Goal: Information Seeking & Learning: Learn about a topic

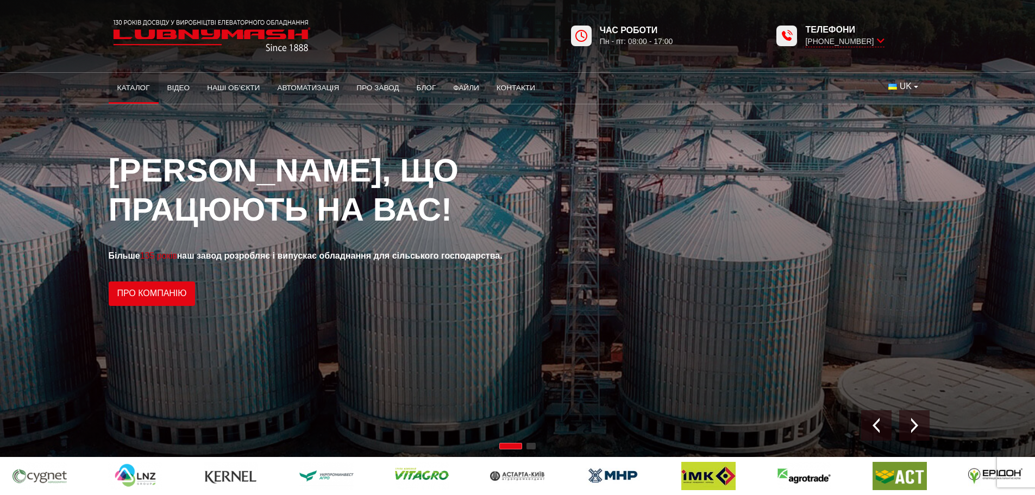
click at [141, 91] on link "Каталог" at bounding box center [134, 88] width 50 height 24
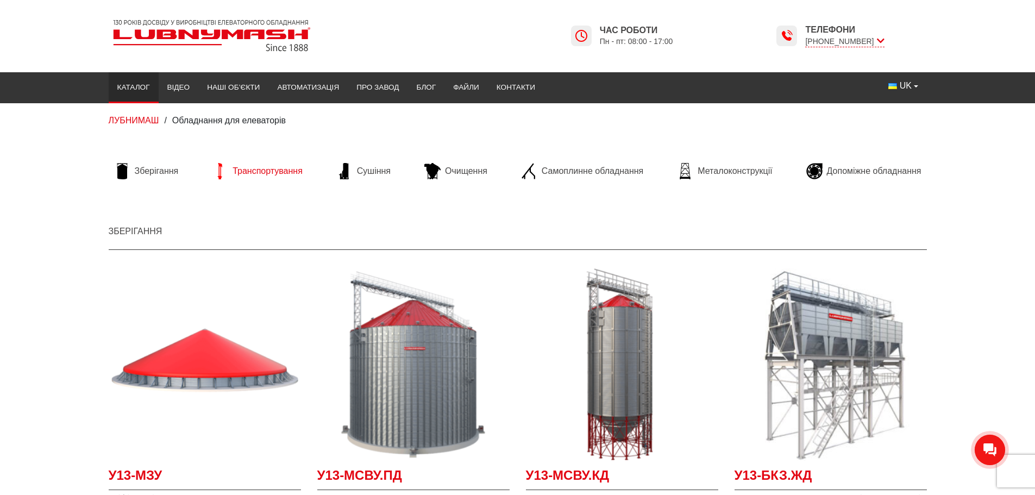
click at [274, 167] on span "Транспортування" at bounding box center [268, 171] width 70 height 12
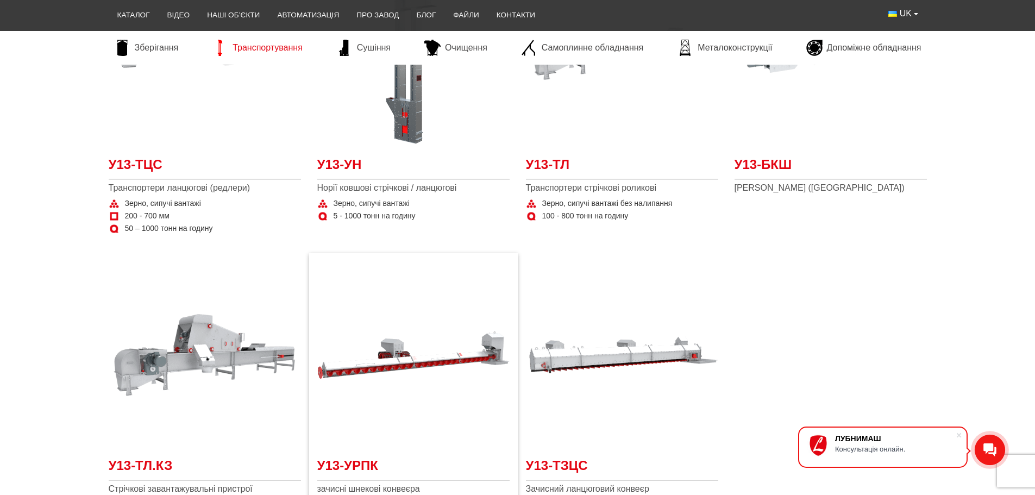
scroll to position [163, 0]
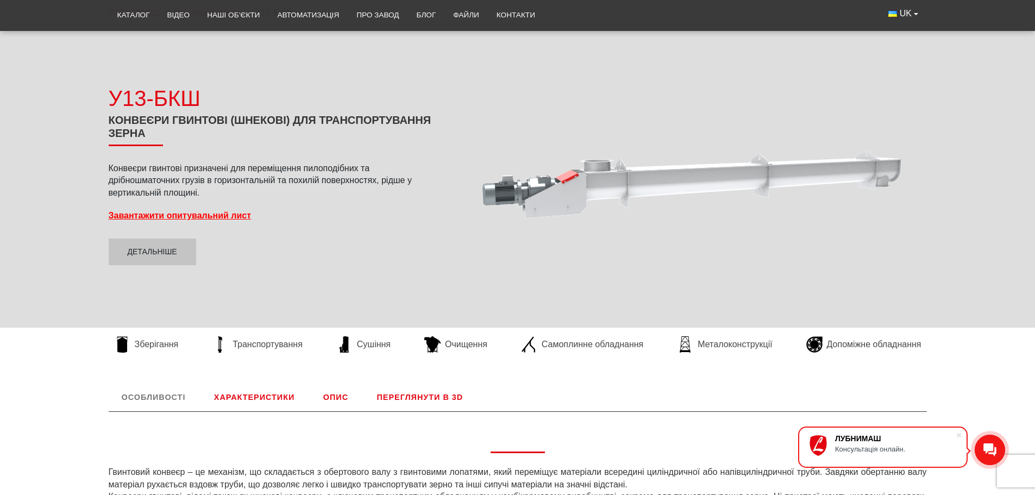
scroll to position [109, 0]
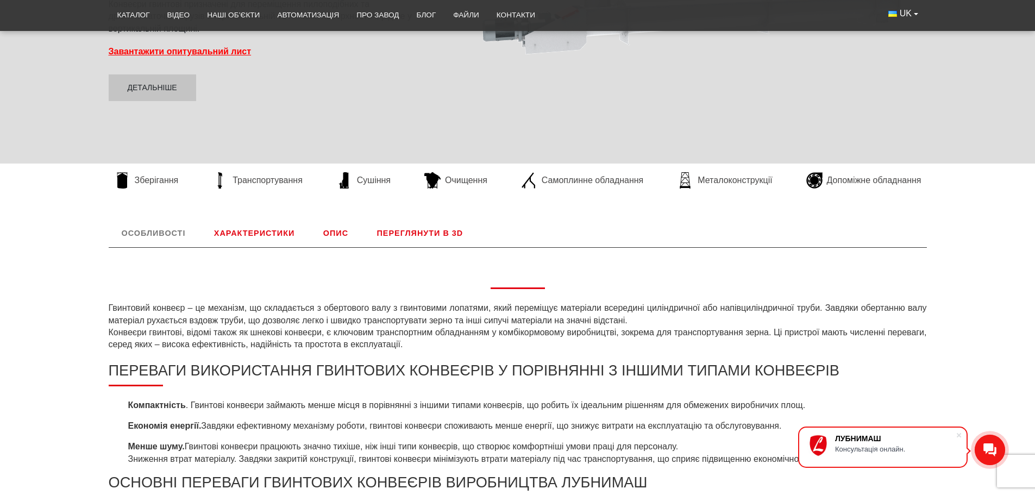
click at [262, 229] on link "Характеристики" at bounding box center [254, 233] width 107 height 28
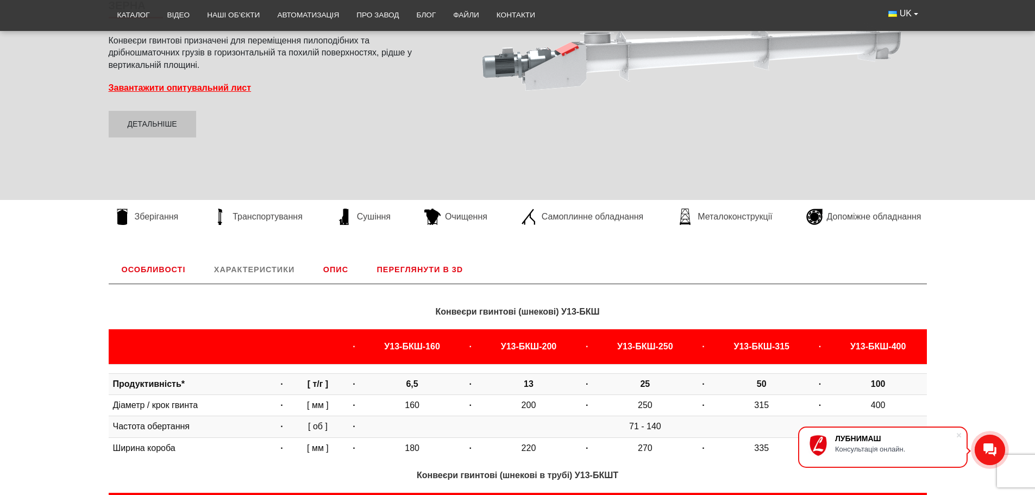
click at [342, 260] on link "Опис" at bounding box center [335, 269] width 51 height 28
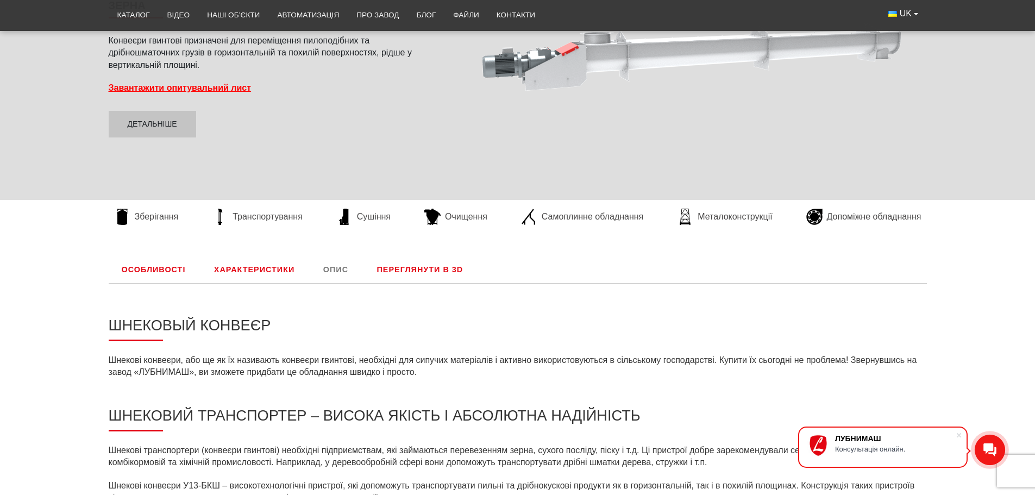
click at [403, 270] on link "Переглянути в 3D" at bounding box center [420, 269] width 112 height 28
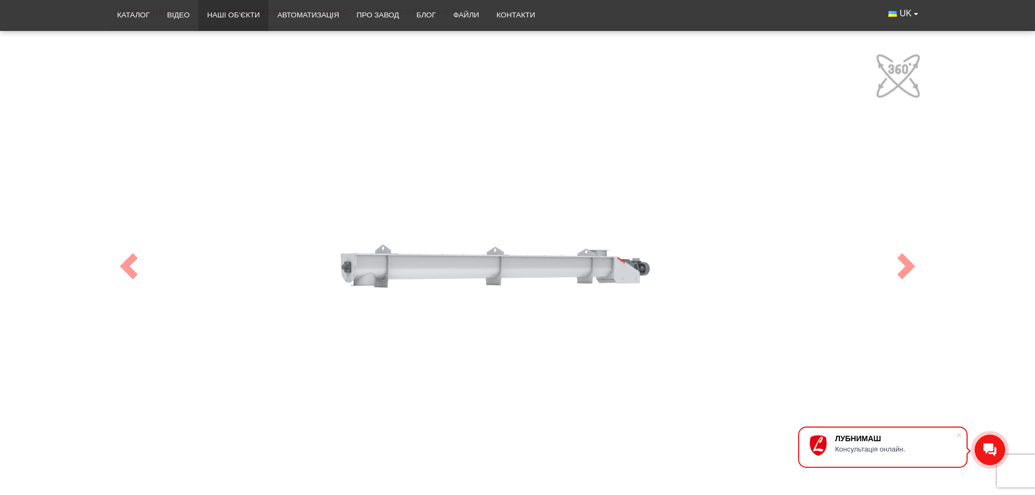
scroll to position [453, 0]
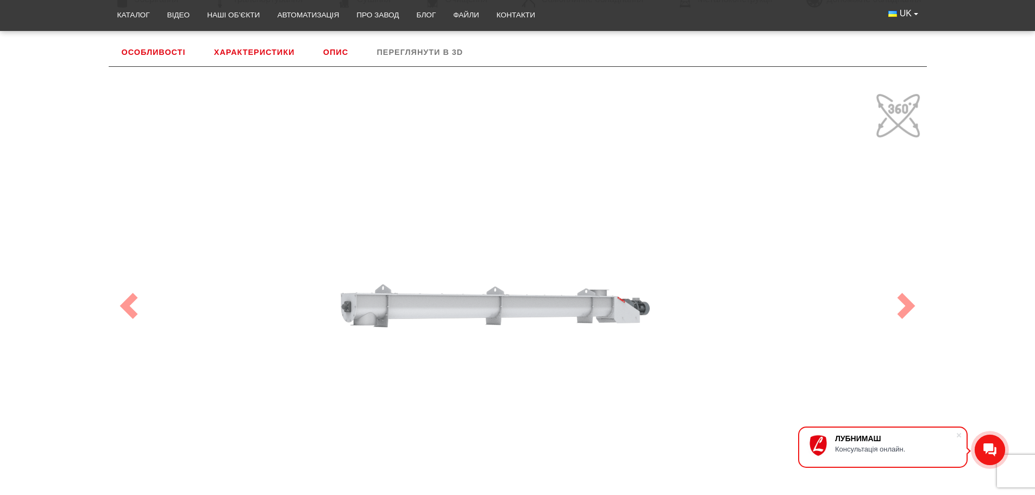
click at [158, 47] on link "Особливості" at bounding box center [154, 52] width 90 height 28
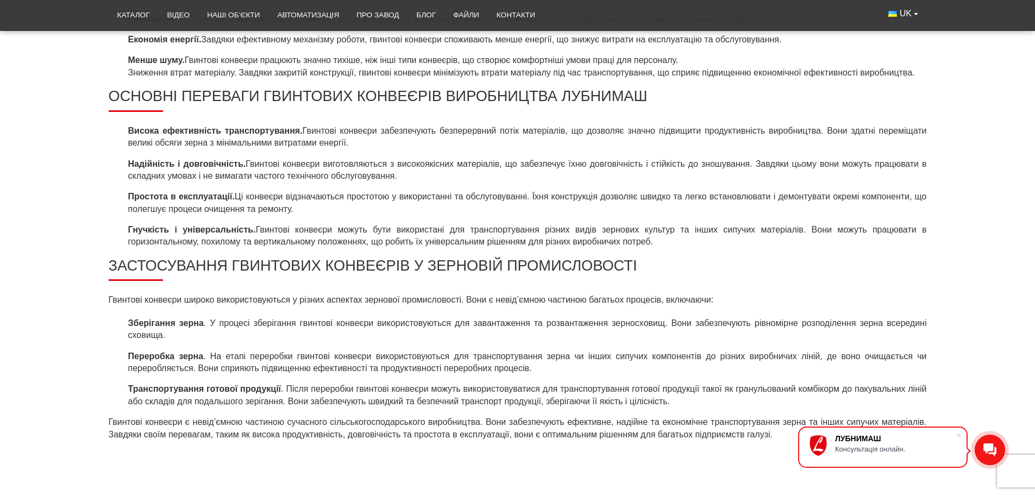
scroll to position [724, 0]
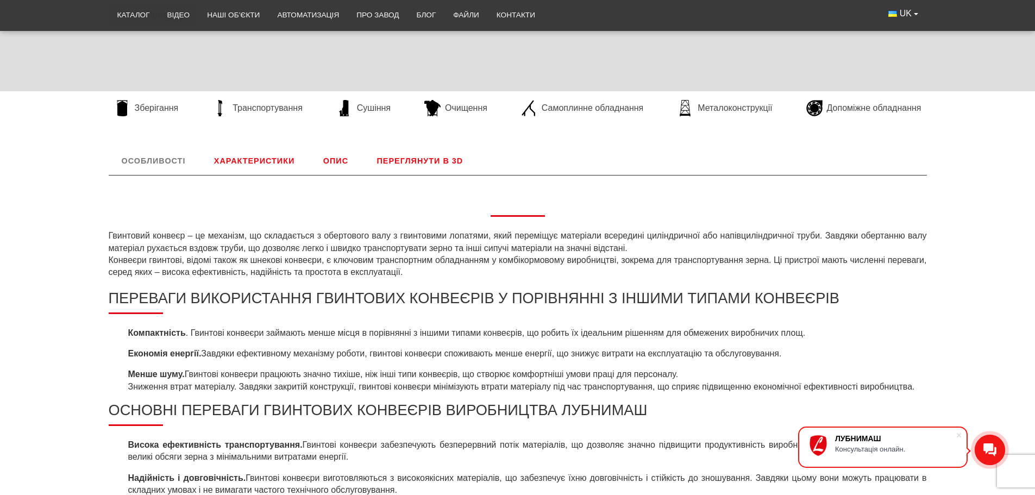
click at [280, 154] on link "Характеристики" at bounding box center [254, 161] width 107 height 28
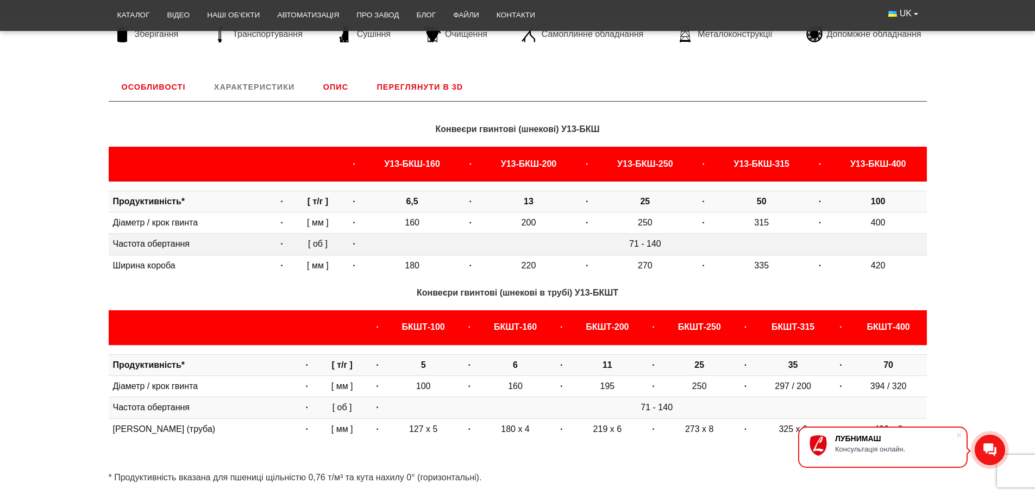
scroll to position [398, 0]
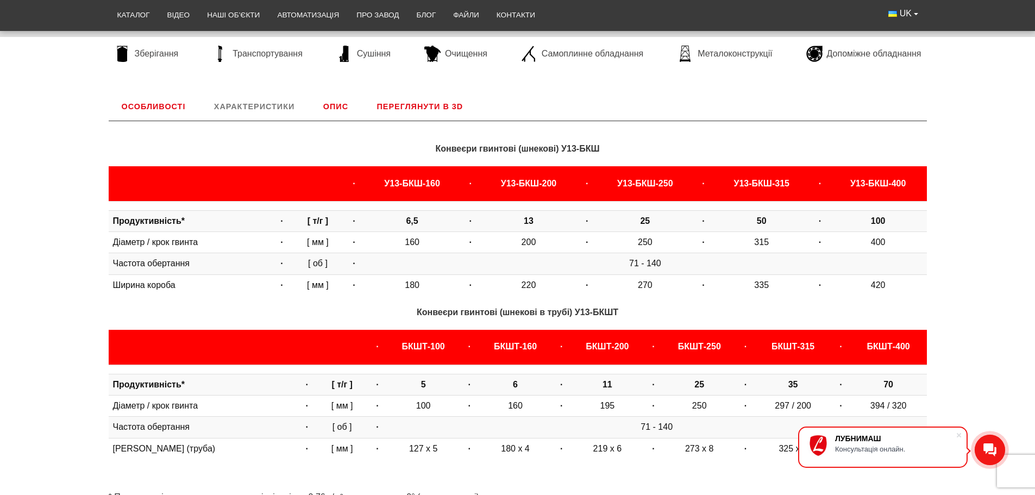
click at [347, 103] on link "Опис" at bounding box center [335, 106] width 51 height 28
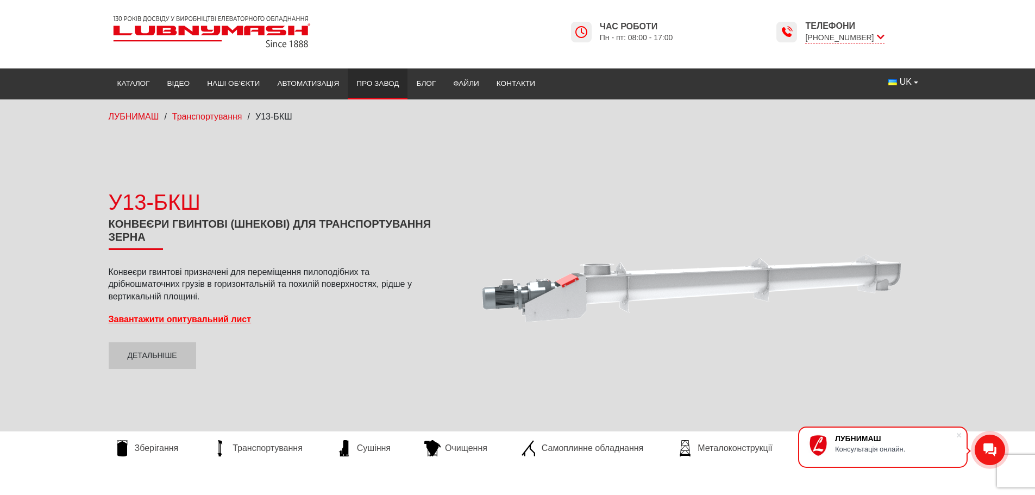
scroll to position [0, 0]
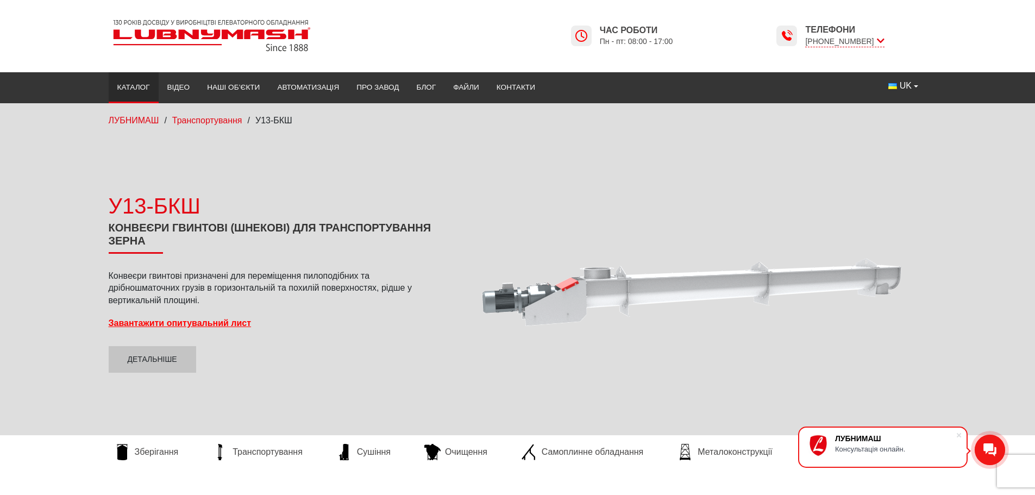
click at [135, 82] on link "Каталог" at bounding box center [134, 88] width 50 height 24
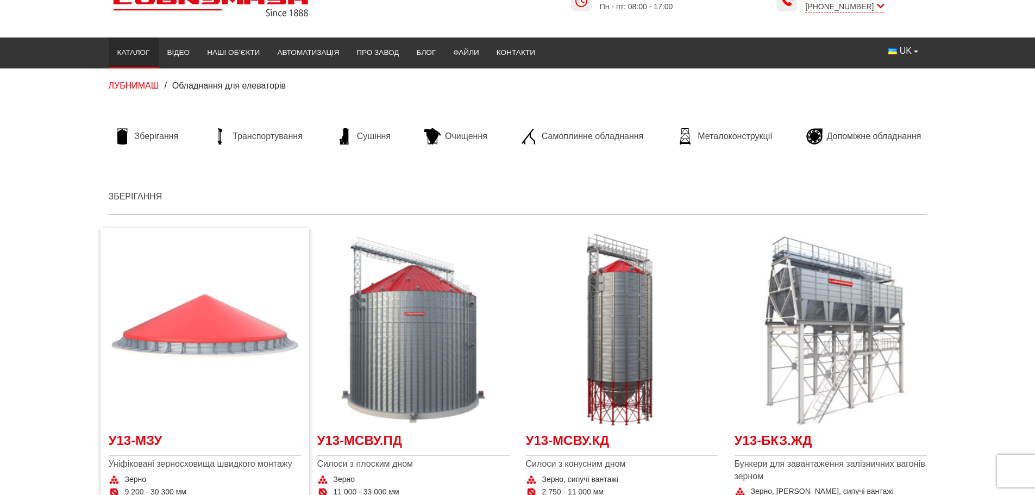
scroll to position [54, 0]
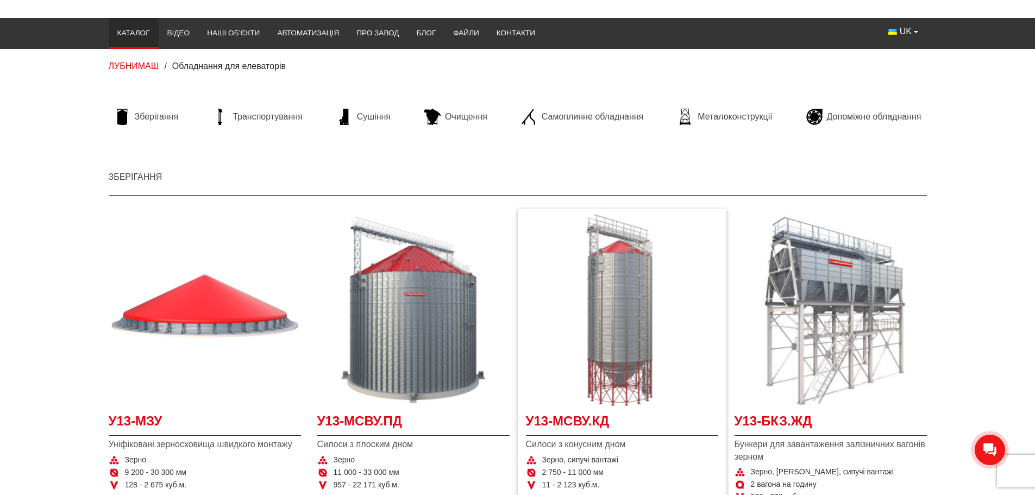
click at [604, 364] on img "Детальніше У13-МСВУ.КД" at bounding box center [622, 310] width 192 height 192
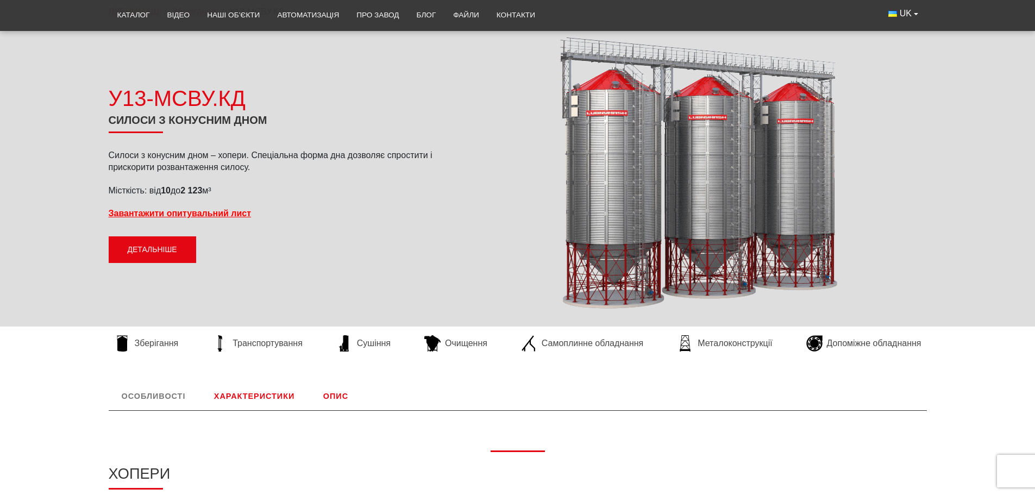
click at [169, 248] on link "Детальніше" at bounding box center [152, 249] width 87 height 27
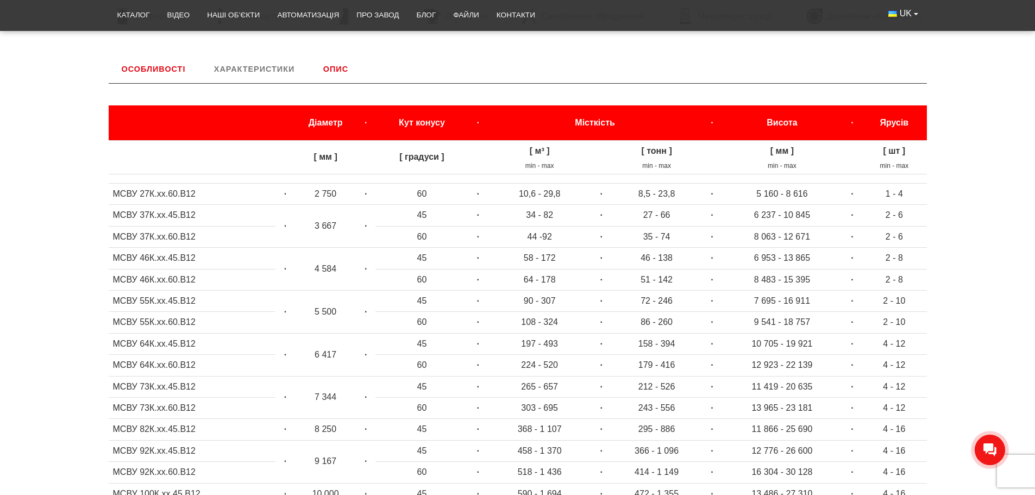
scroll to position [453, 0]
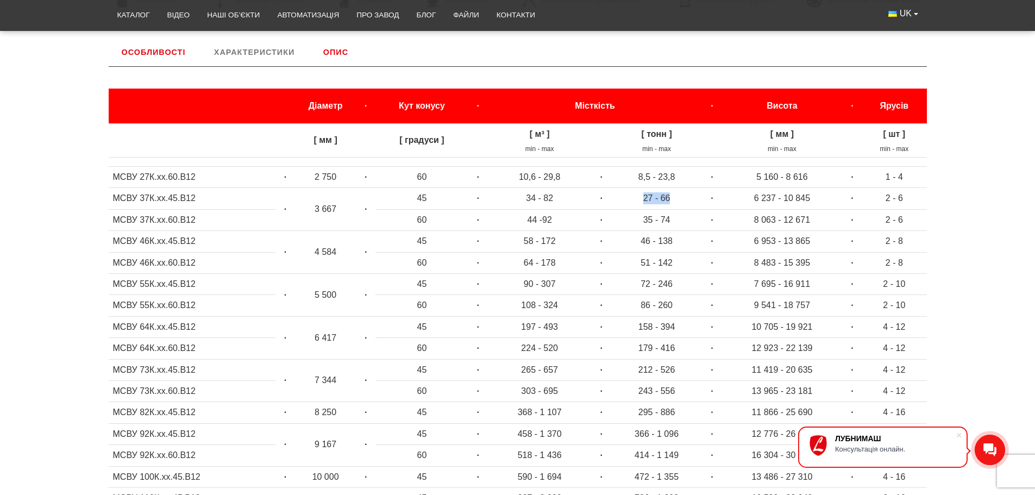
drag, startPoint x: 668, startPoint y: 198, endPoint x: 638, endPoint y: 198, distance: 29.9
click at [638, 198] on td "27 - 66" at bounding box center [656, 198] width 91 height 21
drag, startPoint x: 312, startPoint y: 206, endPoint x: 337, endPoint y: 206, distance: 25.0
click at [337, 206] on td "3 667" at bounding box center [325, 209] width 61 height 43
drag, startPoint x: 310, startPoint y: 249, endPoint x: 339, endPoint y: 252, distance: 28.9
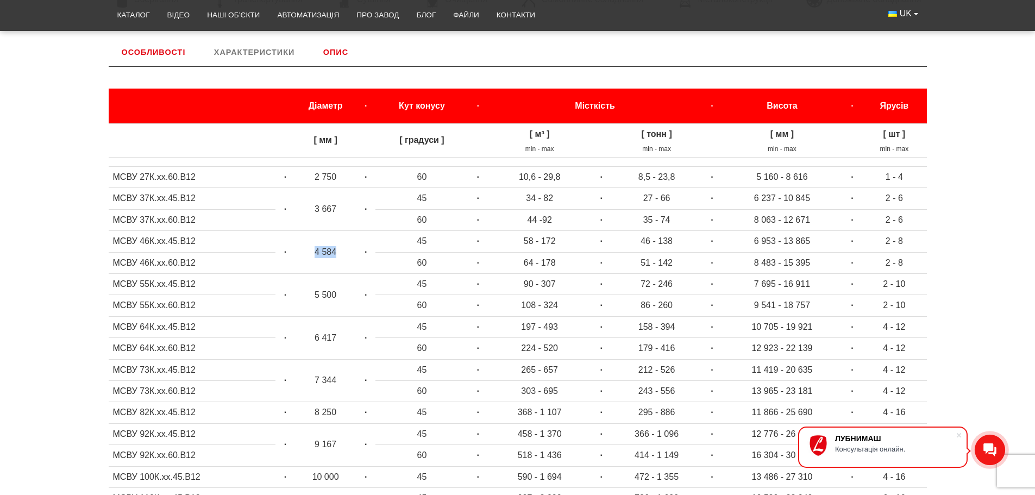
click at [339, 252] on td "4 584" at bounding box center [325, 252] width 61 height 43
drag, startPoint x: 315, startPoint y: 205, endPoint x: 343, endPoint y: 205, distance: 28.8
click at [343, 205] on td "3 667" at bounding box center [325, 209] width 61 height 43
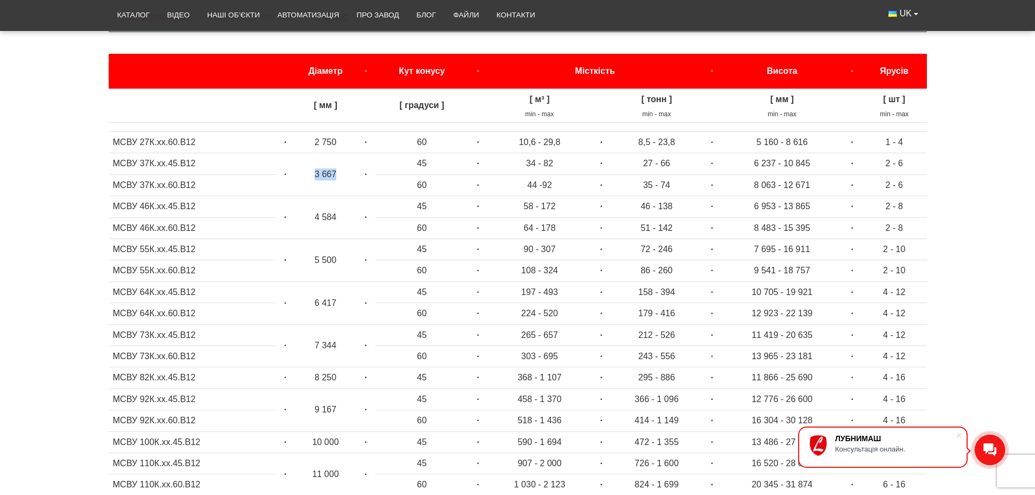
scroll to position [507, 0]
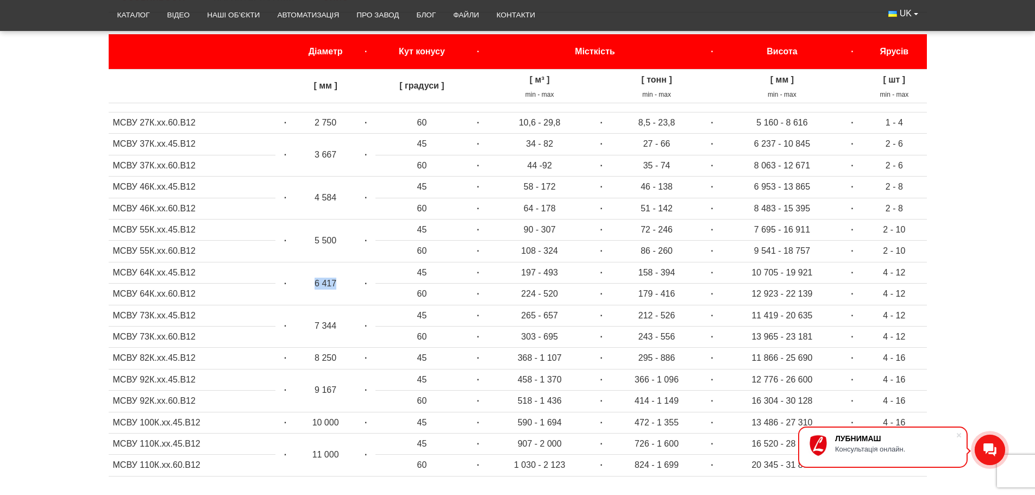
drag, startPoint x: 310, startPoint y: 281, endPoint x: 338, endPoint y: 283, distance: 28.3
click at [338, 283] on td "6 417" at bounding box center [325, 283] width 61 height 43
drag, startPoint x: 544, startPoint y: 274, endPoint x: 559, endPoint y: 274, distance: 15.2
click at [559, 274] on td "197 - 493" at bounding box center [539, 272] width 104 height 21
click at [528, 275] on td "197 - 493" at bounding box center [539, 272] width 104 height 21
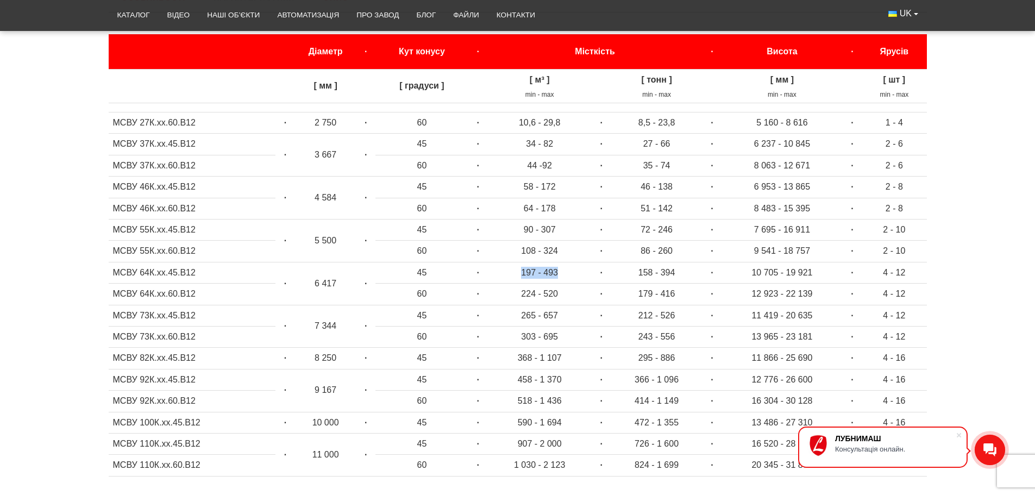
drag, startPoint x: 522, startPoint y: 274, endPoint x: 569, endPoint y: 277, distance: 47.3
click at [570, 277] on td "197 - 493" at bounding box center [539, 272] width 104 height 21
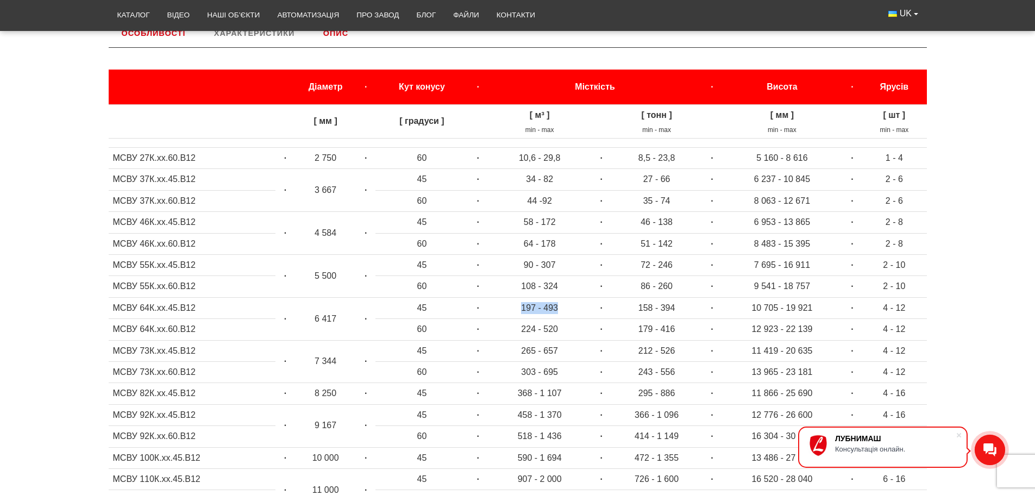
scroll to position [453, 0]
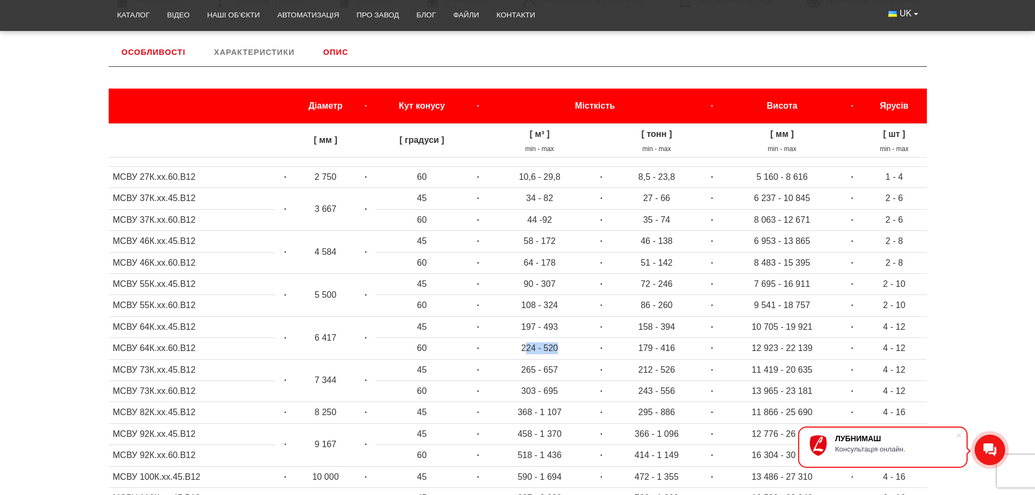
drag, startPoint x: 527, startPoint y: 346, endPoint x: 569, endPoint y: 345, distance: 41.8
click at [569, 345] on td "224 - 520" at bounding box center [539, 348] width 104 height 21
click at [553, 356] on td "224 - 520" at bounding box center [539, 348] width 104 height 21
click at [528, 352] on td "224 - 520" at bounding box center [539, 348] width 104 height 21
drag, startPoint x: 518, startPoint y: 347, endPoint x: 559, endPoint y: 346, distance: 40.8
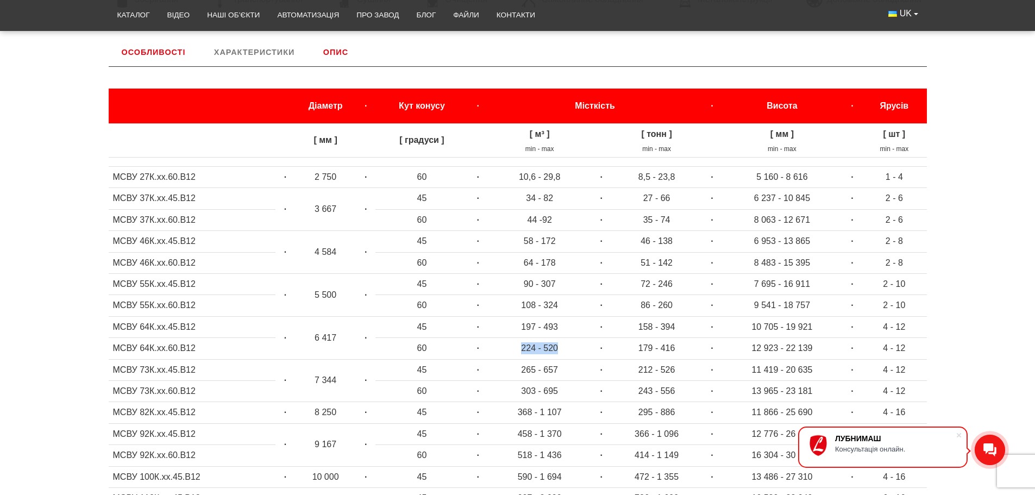
click at [559, 346] on td "224 - 520" at bounding box center [539, 348] width 104 height 21
drag, startPoint x: 643, startPoint y: 328, endPoint x: 684, endPoint y: 328, distance: 40.2
click at [684, 328] on td "158 - 394" at bounding box center [656, 326] width 91 height 21
click at [662, 347] on td "179 - 416" at bounding box center [656, 348] width 91 height 21
drag, startPoint x: 414, startPoint y: 322, endPoint x: 427, endPoint y: 324, distance: 12.7
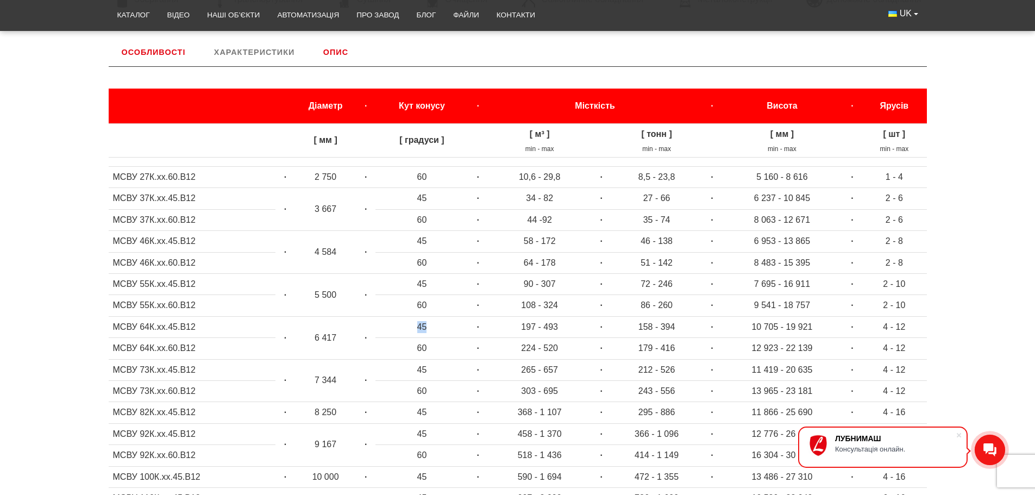
click at [427, 324] on td "45" at bounding box center [421, 326] width 93 height 21
click at [432, 346] on td "60" at bounding box center [421, 348] width 93 height 21
drag, startPoint x: 412, startPoint y: 325, endPoint x: 427, endPoint y: 330, distance: 15.6
click at [427, 330] on td "45" at bounding box center [421, 326] width 93 height 21
click at [429, 346] on td "60" at bounding box center [421, 348] width 93 height 21
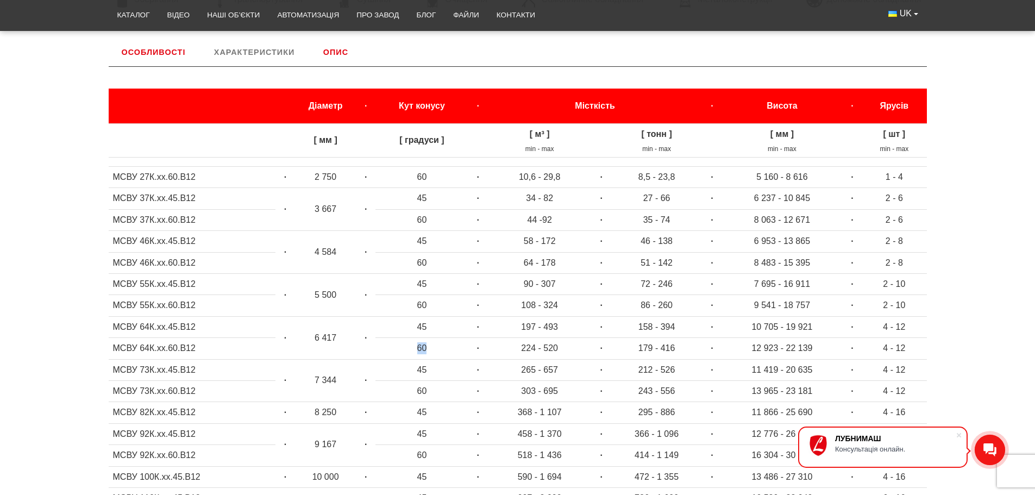
drag, startPoint x: 427, startPoint y: 348, endPoint x: 411, endPoint y: 345, distance: 16.6
click at [411, 345] on td "60" at bounding box center [421, 348] width 93 height 21
drag, startPoint x: 412, startPoint y: 325, endPoint x: 442, endPoint y: 333, distance: 30.3
click at [415, 325] on td "45" at bounding box center [421, 326] width 93 height 21
drag, startPoint x: 306, startPoint y: 210, endPoint x: 340, endPoint y: 215, distance: 34.5
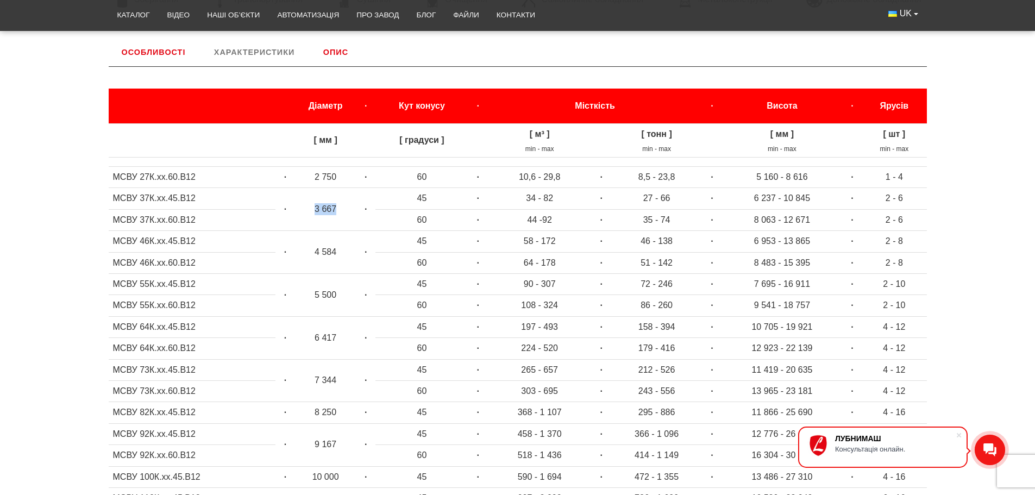
click at [340, 215] on td "3 667" at bounding box center [325, 209] width 61 height 43
drag, startPoint x: 414, startPoint y: 191, endPoint x: 434, endPoint y: 195, distance: 20.4
click at [434, 195] on td "45" at bounding box center [421, 198] width 93 height 21
drag, startPoint x: 422, startPoint y: 214, endPoint x: 404, endPoint y: 211, distance: 17.6
click at [421, 214] on td "60" at bounding box center [421, 219] width 93 height 21
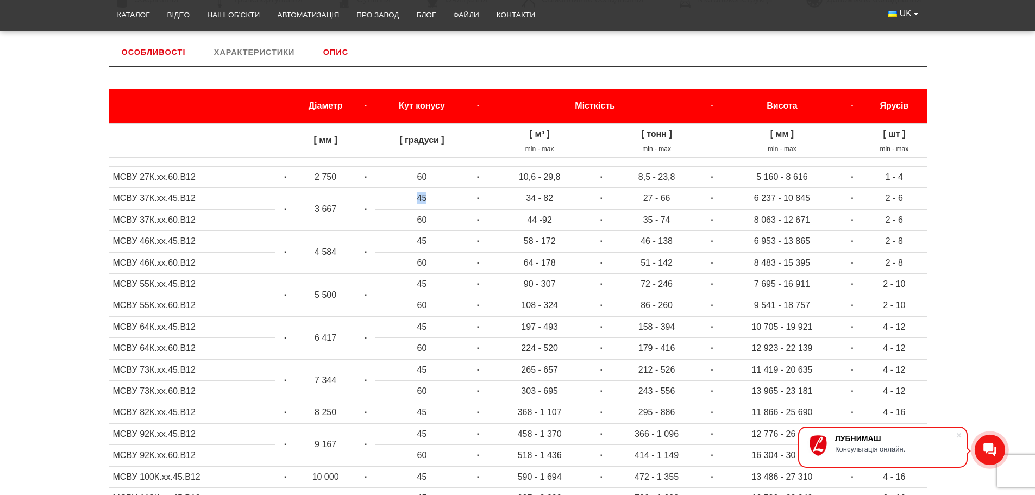
drag, startPoint x: 409, startPoint y: 197, endPoint x: 434, endPoint y: 201, distance: 25.3
click at [434, 201] on td "45" at bounding box center [421, 198] width 93 height 21
drag, startPoint x: 630, startPoint y: 199, endPoint x: 673, endPoint y: 199, distance: 42.9
click at [673, 199] on td "27 - 66" at bounding box center [656, 198] width 91 height 21
drag, startPoint x: 817, startPoint y: 192, endPoint x: 747, endPoint y: 197, distance: 70.3
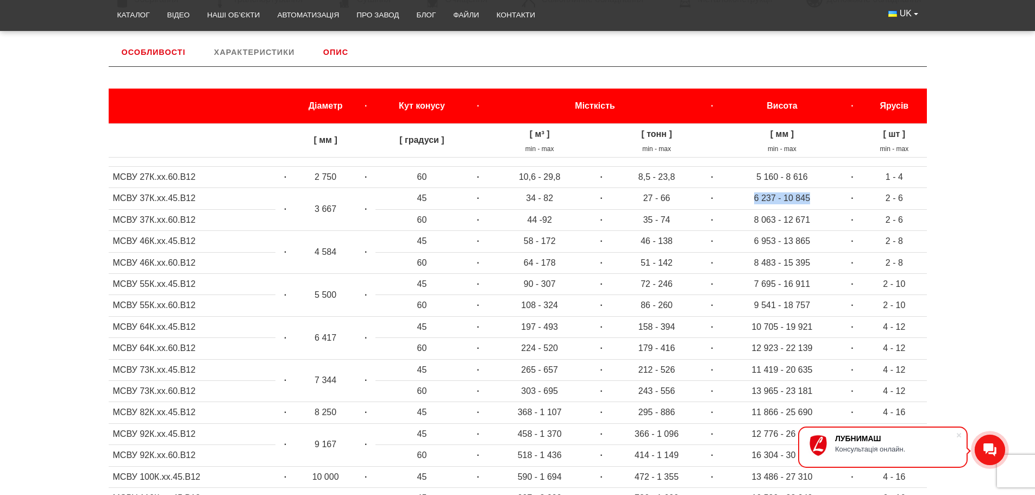
click at [747, 197] on td "6 237 - 10 845" at bounding box center [782, 198] width 121 height 21
drag, startPoint x: 427, startPoint y: 328, endPoint x: 463, endPoint y: 327, distance: 36.4
click at [459, 327] on td "45" at bounding box center [421, 326] width 93 height 21
drag, startPoint x: 753, startPoint y: 328, endPoint x: 798, endPoint y: 325, distance: 44.6
click at [798, 325] on td "10 705 - 19 921" at bounding box center [782, 326] width 121 height 21
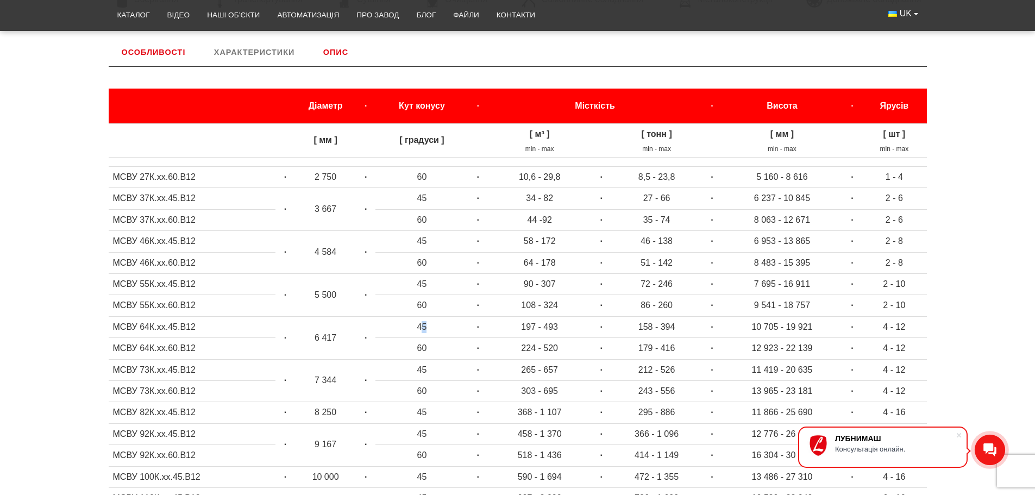
drag, startPoint x: 423, startPoint y: 328, endPoint x: 599, endPoint y: 335, distance: 175.7
click at [448, 327] on td "45" at bounding box center [421, 326] width 93 height 21
drag, startPoint x: 751, startPoint y: 328, endPoint x: 815, endPoint y: 324, distance: 64.3
click at [815, 324] on td "10 705 - 19 921" at bounding box center [782, 326] width 121 height 21
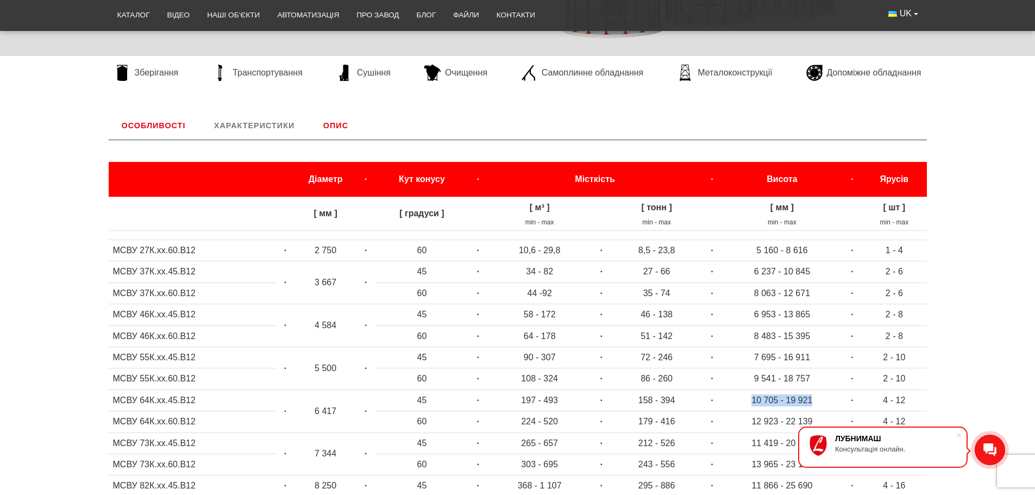
scroll to position [398, 0]
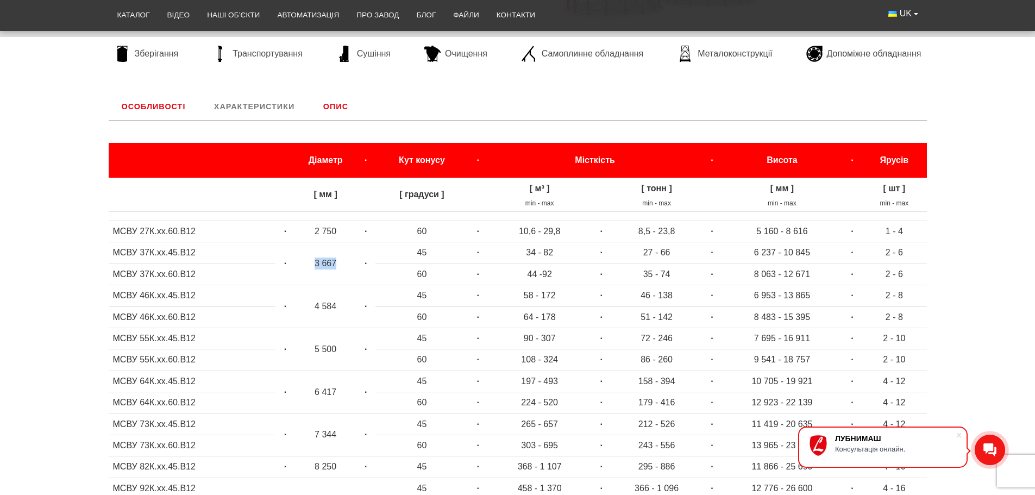
drag, startPoint x: 314, startPoint y: 261, endPoint x: 336, endPoint y: 260, distance: 22.8
click at [336, 260] on td "3 667" at bounding box center [325, 263] width 61 height 43
click at [161, 46] on link "Зберігання" at bounding box center [147, 54] width 76 height 16
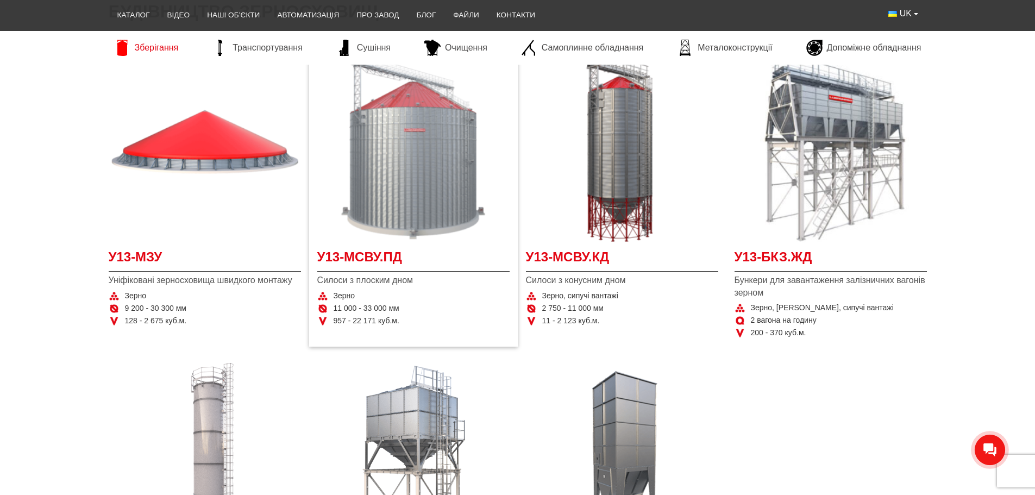
scroll to position [217, 0]
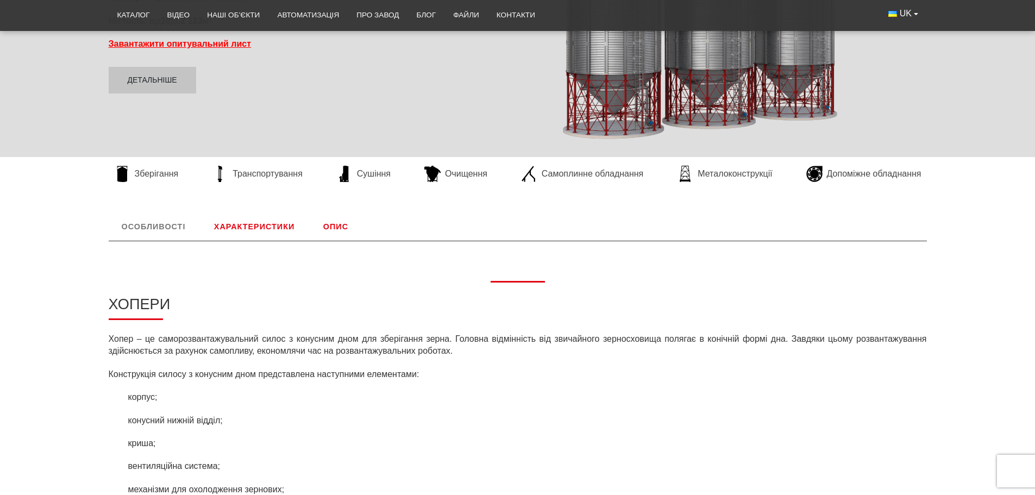
scroll to position [326, 0]
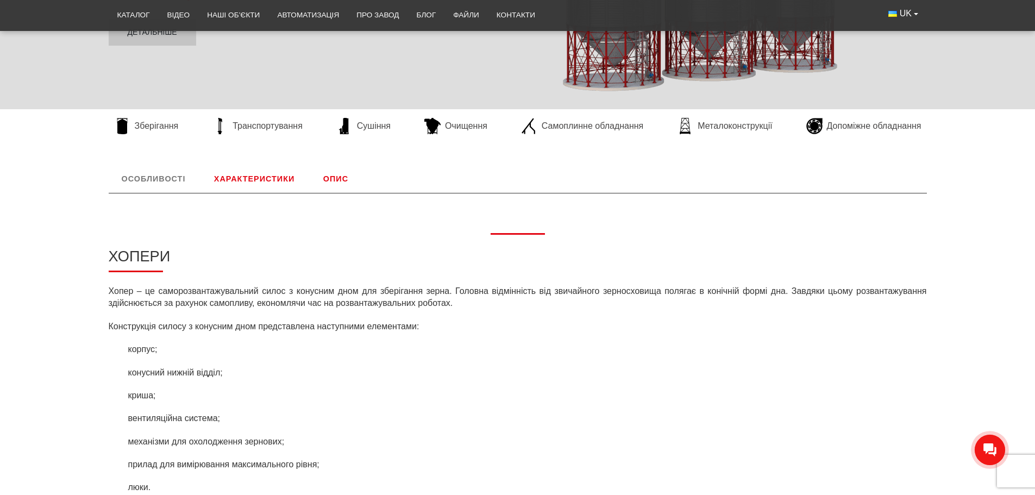
click at [234, 176] on link "Характеристики" at bounding box center [254, 179] width 107 height 28
